Goal: Find specific page/section: Find specific page/section

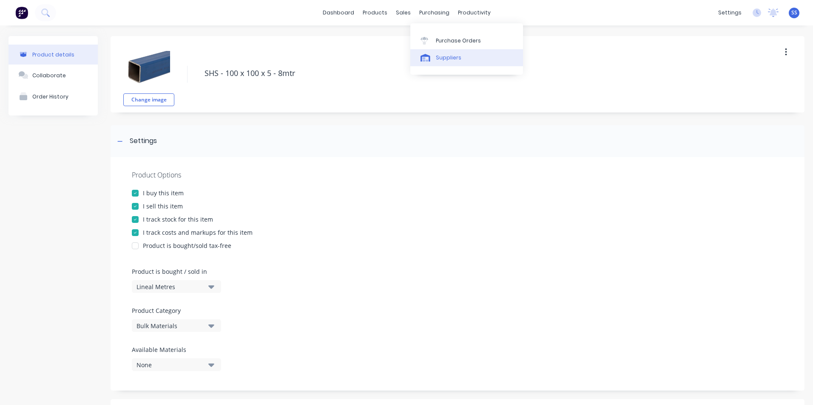
click at [445, 60] on div "Suppliers" at bounding box center [449, 58] width 26 height 8
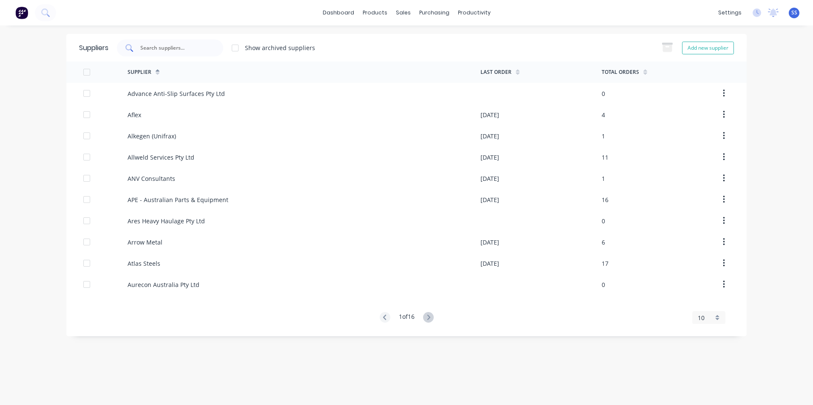
click at [173, 47] on input "text" at bounding box center [174, 48] width 71 height 9
click at [435, 318] on div "1 of 16 10 5 10 15 20 25 30 35" at bounding box center [406, 317] width 680 height 11
click at [427, 318] on icon at bounding box center [428, 317] width 11 height 11
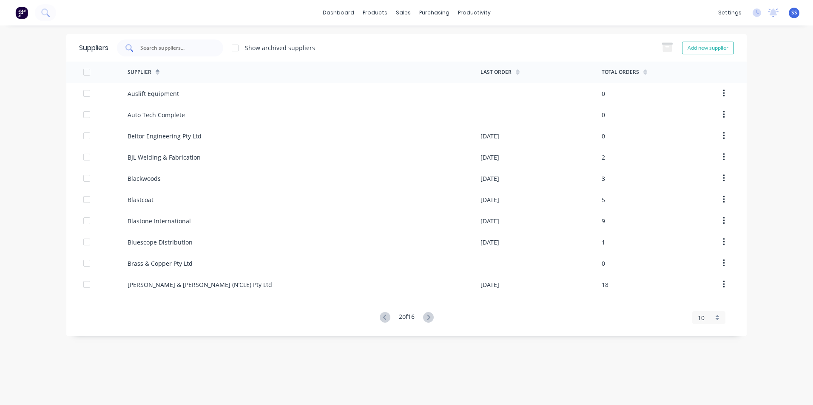
click at [194, 44] on input "text" at bounding box center [174, 48] width 71 height 9
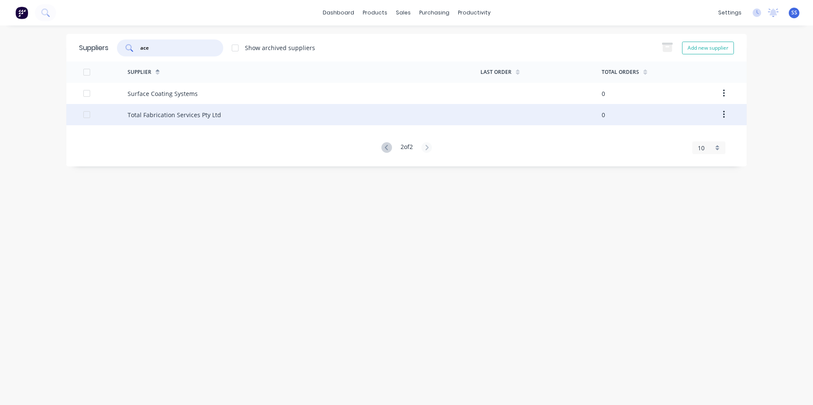
type input "ace"
click at [145, 119] on div "Total Fabrication Services Pty Ltd" at bounding box center [304, 114] width 353 height 21
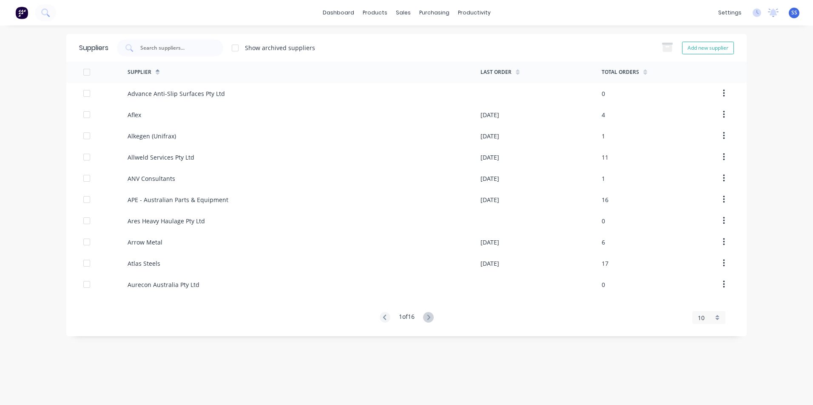
click at [14, 137] on div "dashboard products sales purchasing productivity dashboard products Product Cat…" at bounding box center [406, 202] width 813 height 405
